Goal: Navigation & Orientation: Find specific page/section

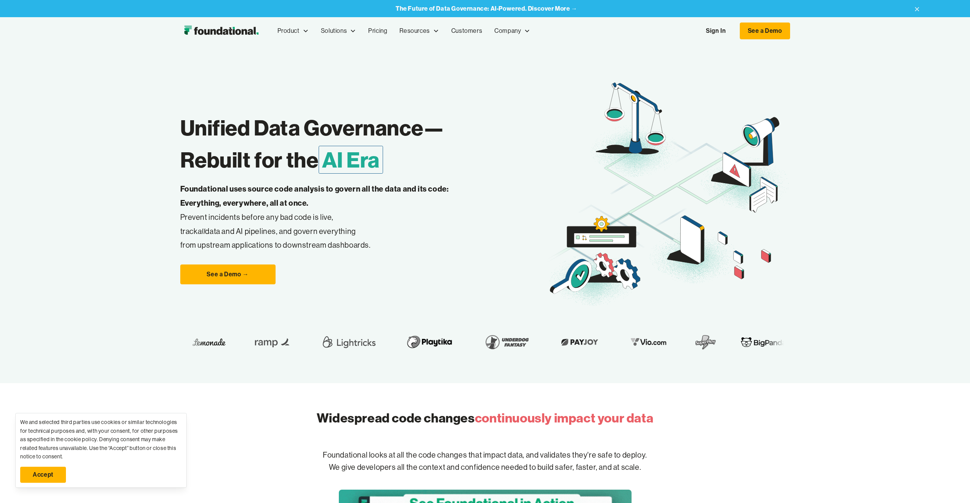
click at [35, 471] on link "Accept" at bounding box center [43, 474] width 46 height 16
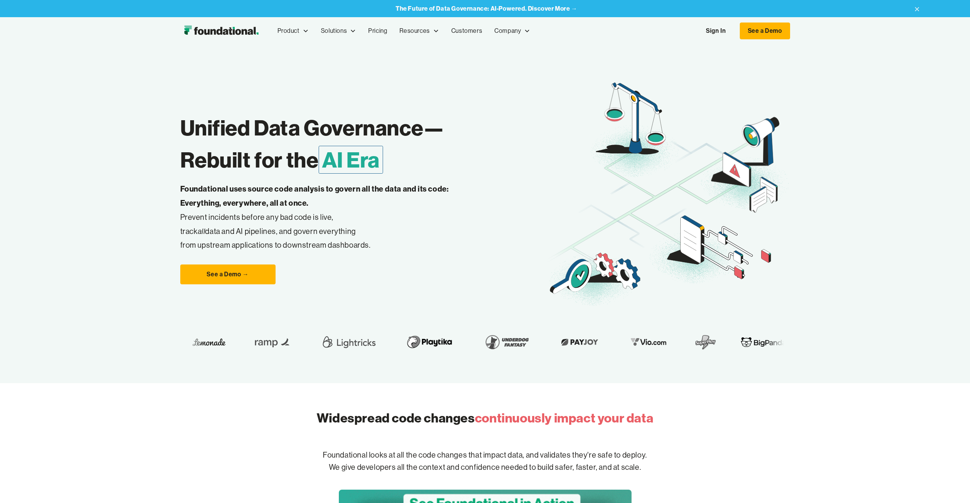
click at [713, 30] on link "Sign In" at bounding box center [716, 31] width 35 height 16
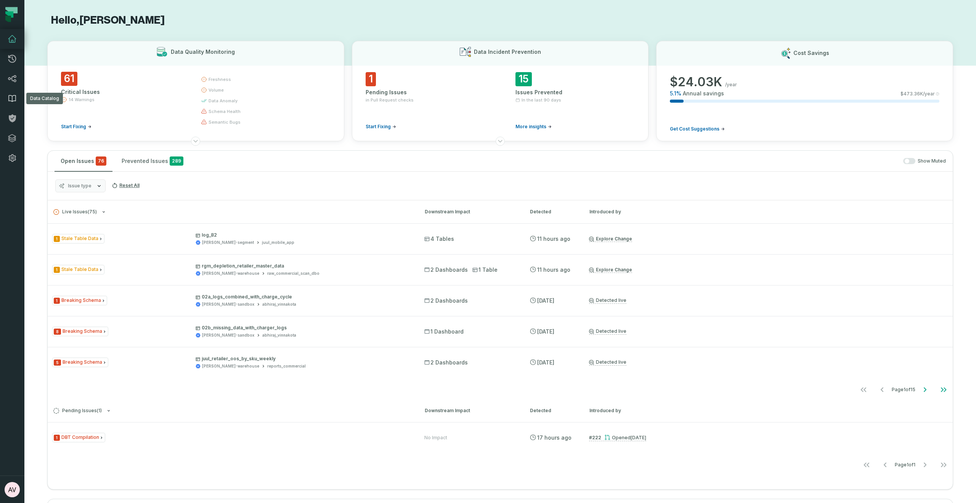
click at [14, 96] on icon at bounding box center [12, 98] width 9 height 9
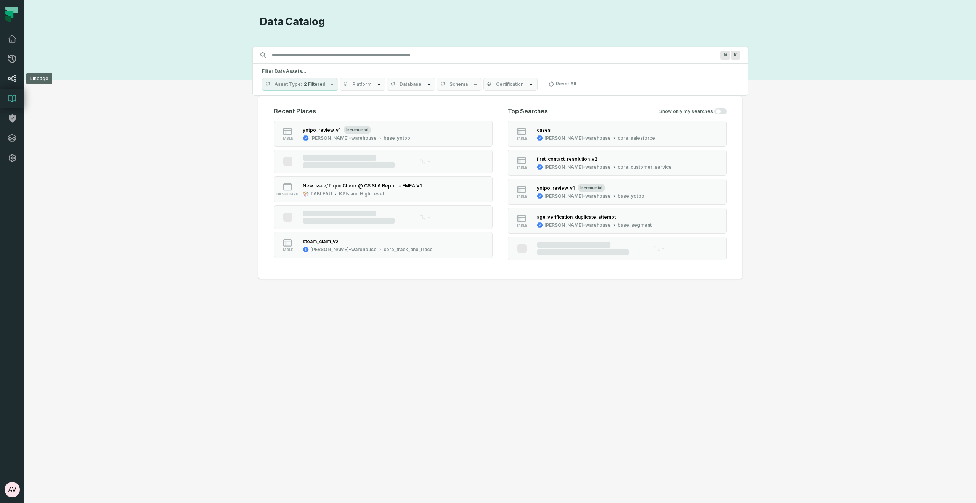
click at [14, 81] on icon at bounding box center [12, 78] width 8 height 7
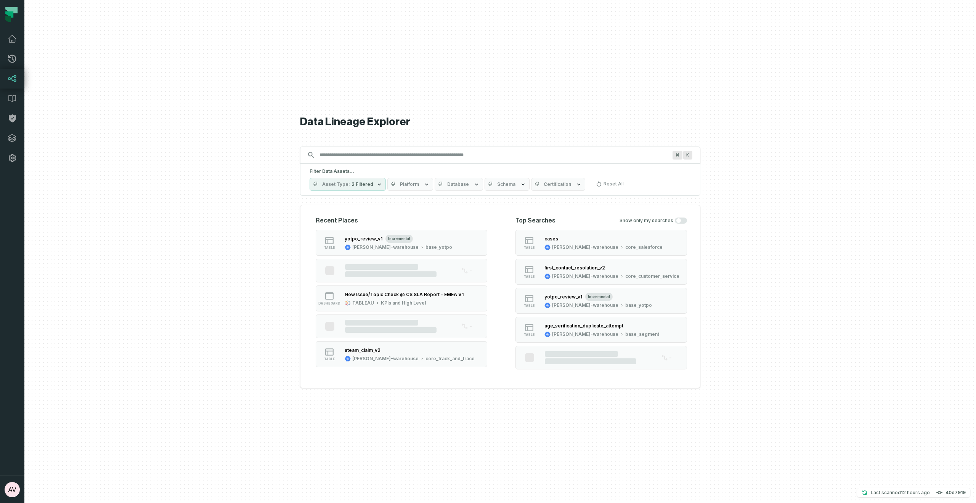
click at [350, 156] on input "Discovery Provider cmdk menu" at bounding box center [493, 155] width 357 height 12
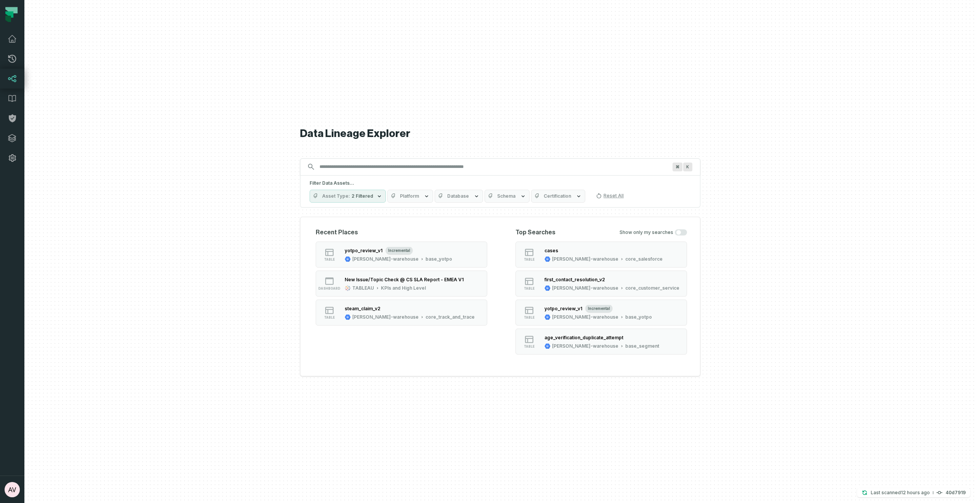
click at [372, 163] on input "Discovery Provider cmdk menu" at bounding box center [493, 167] width 357 height 12
